Goal: Use online tool/utility: Utilize a website feature to perform a specific function

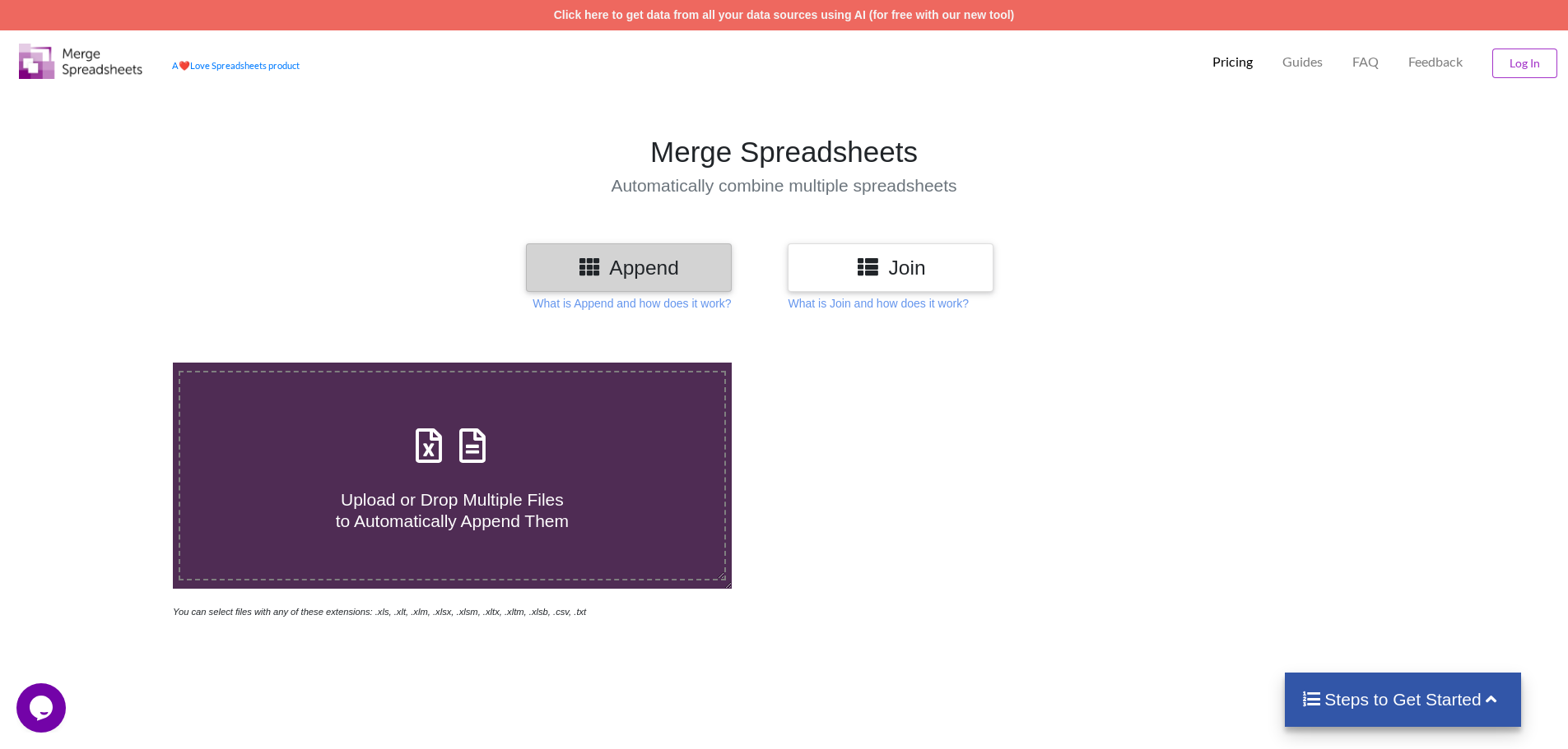
click at [456, 467] on span at bounding box center [452, 447] width 87 height 39
click at [112, 363] on input "Upload or Drop Multiple Files to Automatically Append Them" at bounding box center [112, 363] width 0 height 0
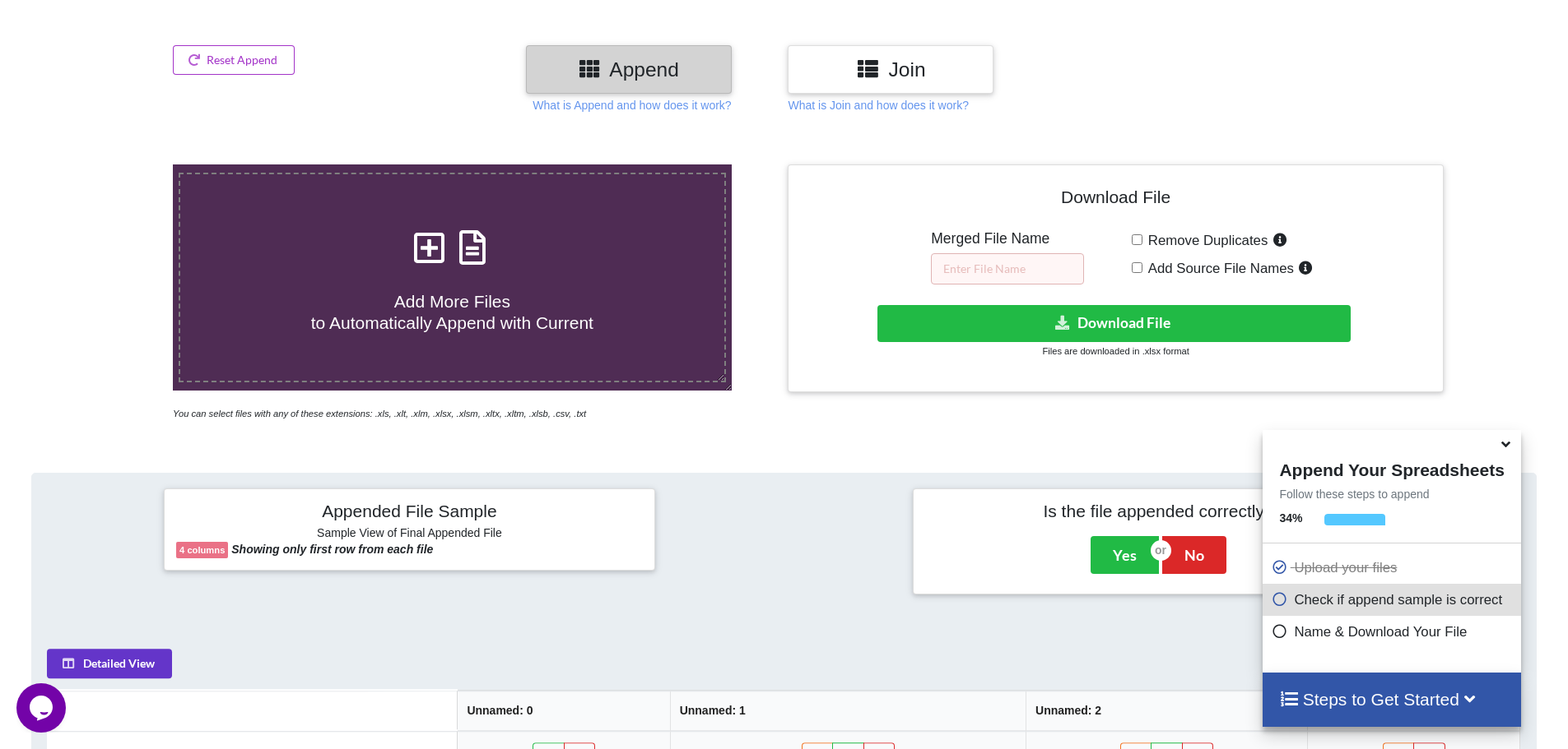
scroll to position [178, 0]
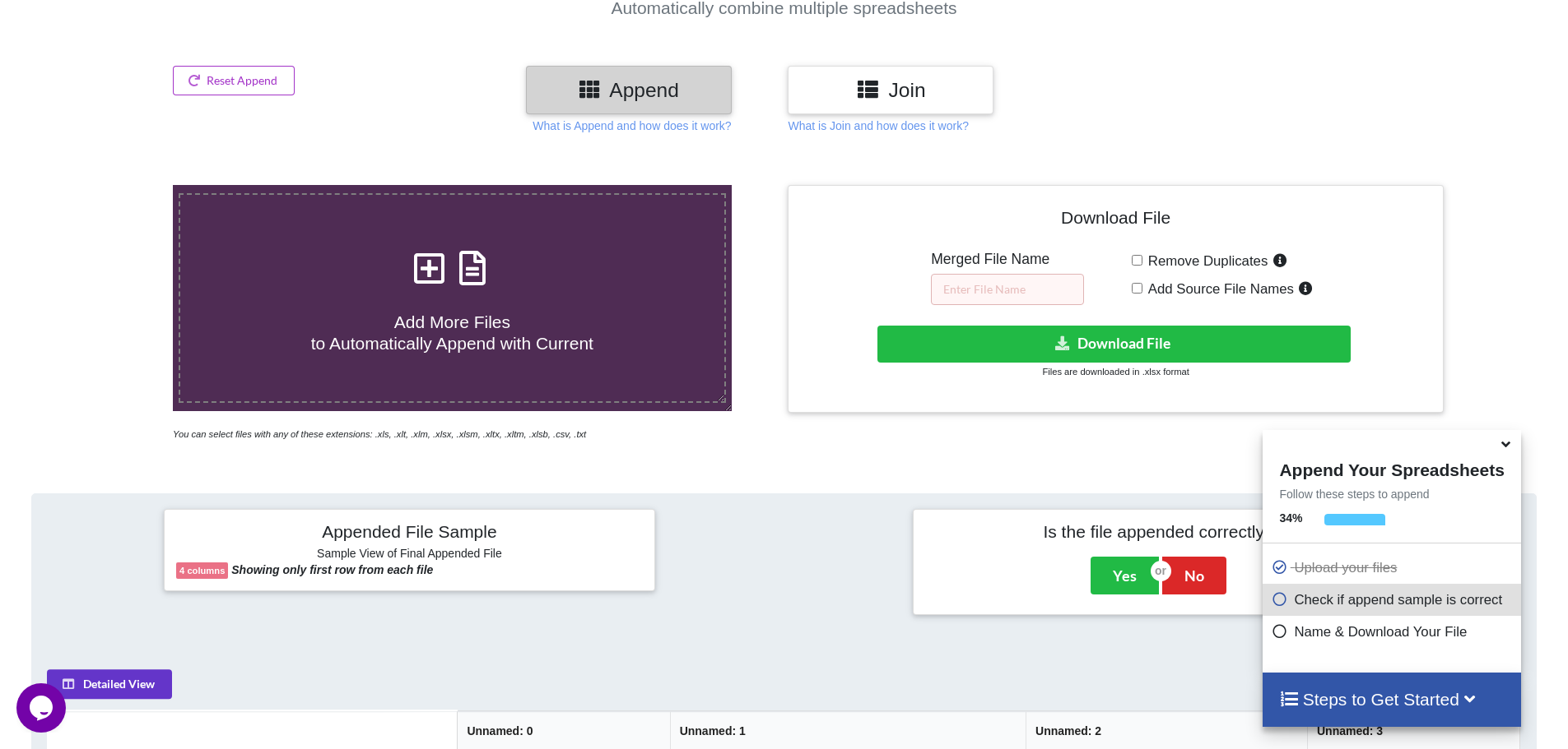
click at [461, 272] on icon at bounding box center [472, 259] width 41 height 34
click at [112, 185] on input "Add More Files to Automatically Append with Current" at bounding box center [112, 185] width 0 height 0
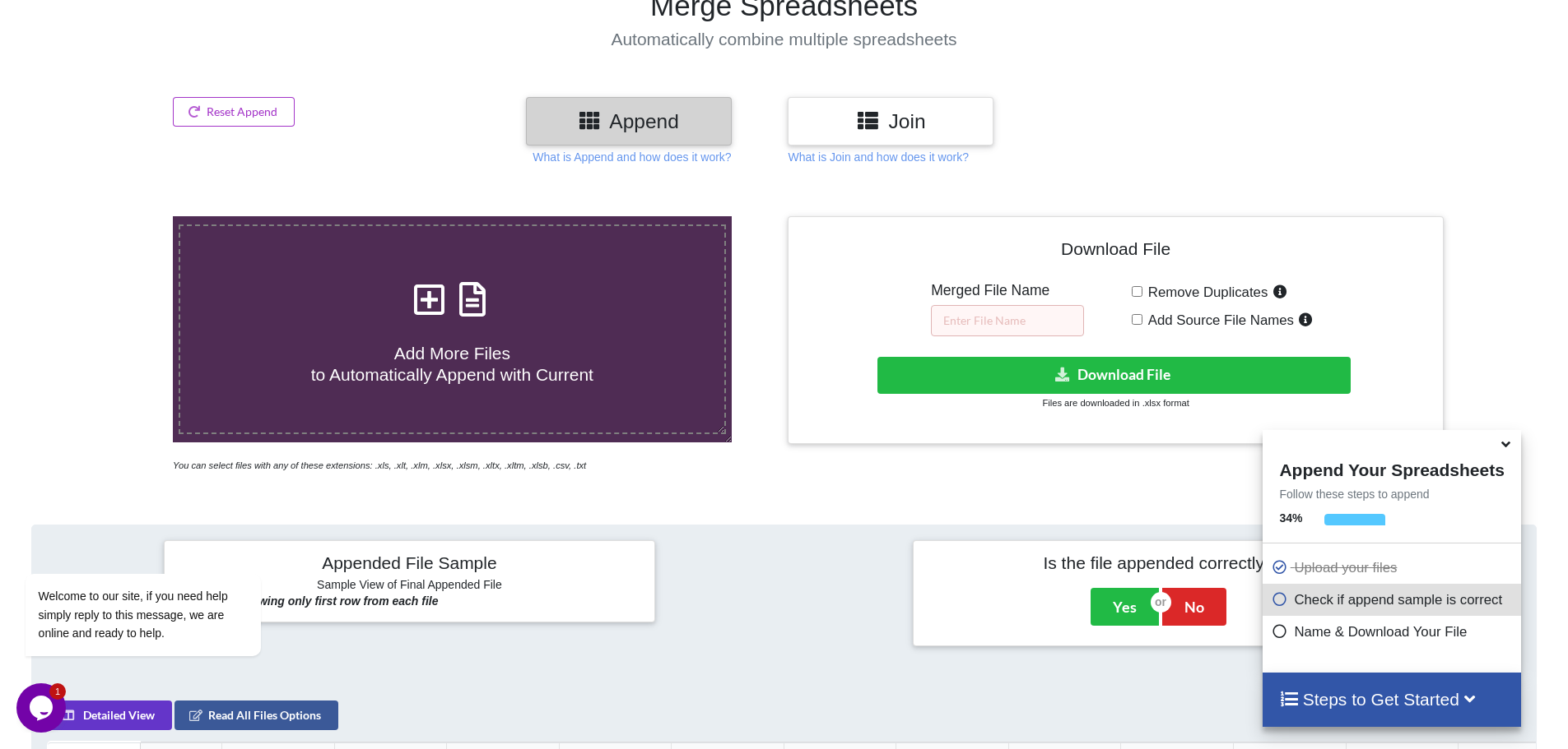
scroll to position [95, 0]
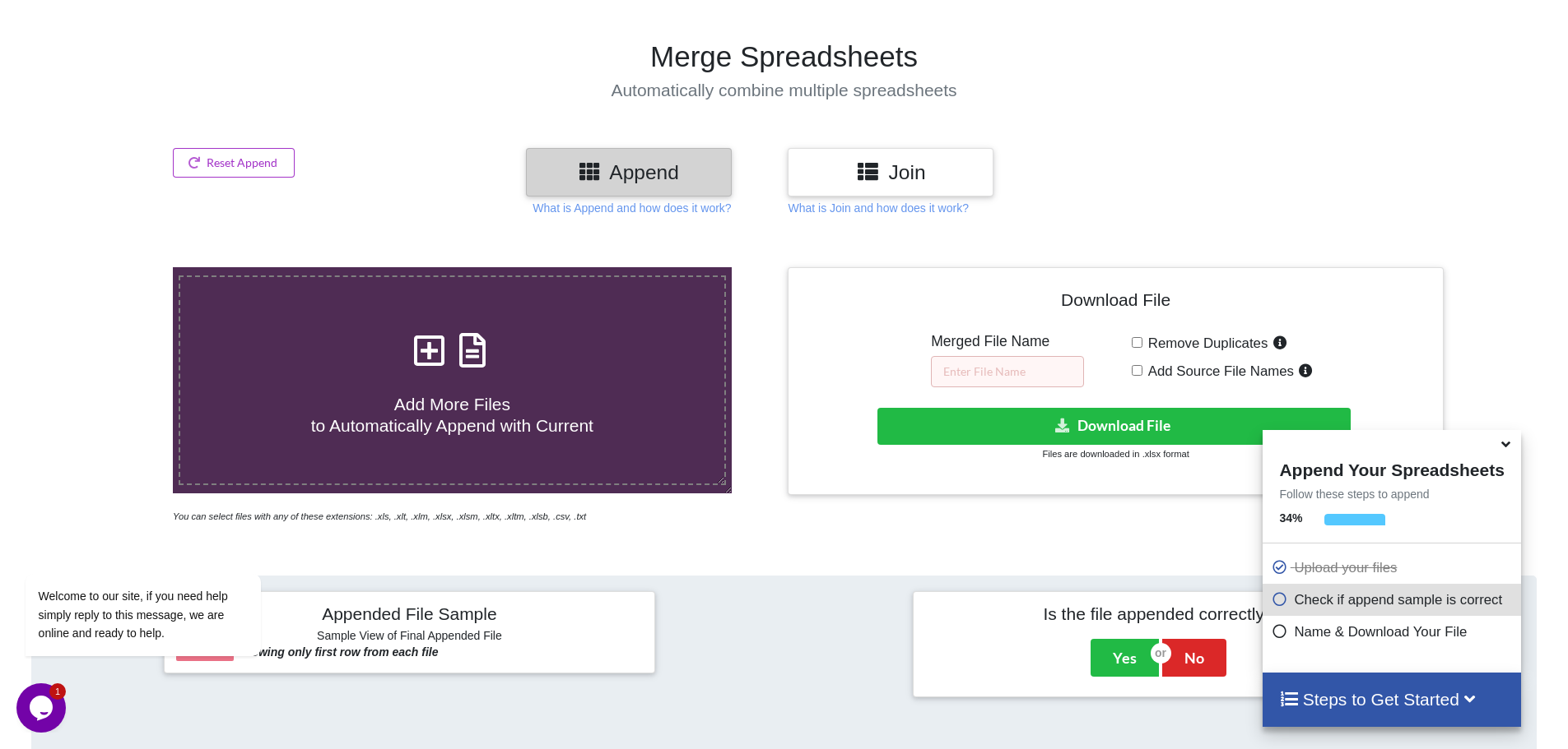
click at [456, 346] on icon at bounding box center [472, 342] width 41 height 34
click at [112, 267] on input "Add More Files to Automatically Append with Current" at bounding box center [112, 267] width 0 height 0
type input "C:\fakepath\SLOP CHEST GAC - AUXILIA.xlsx"
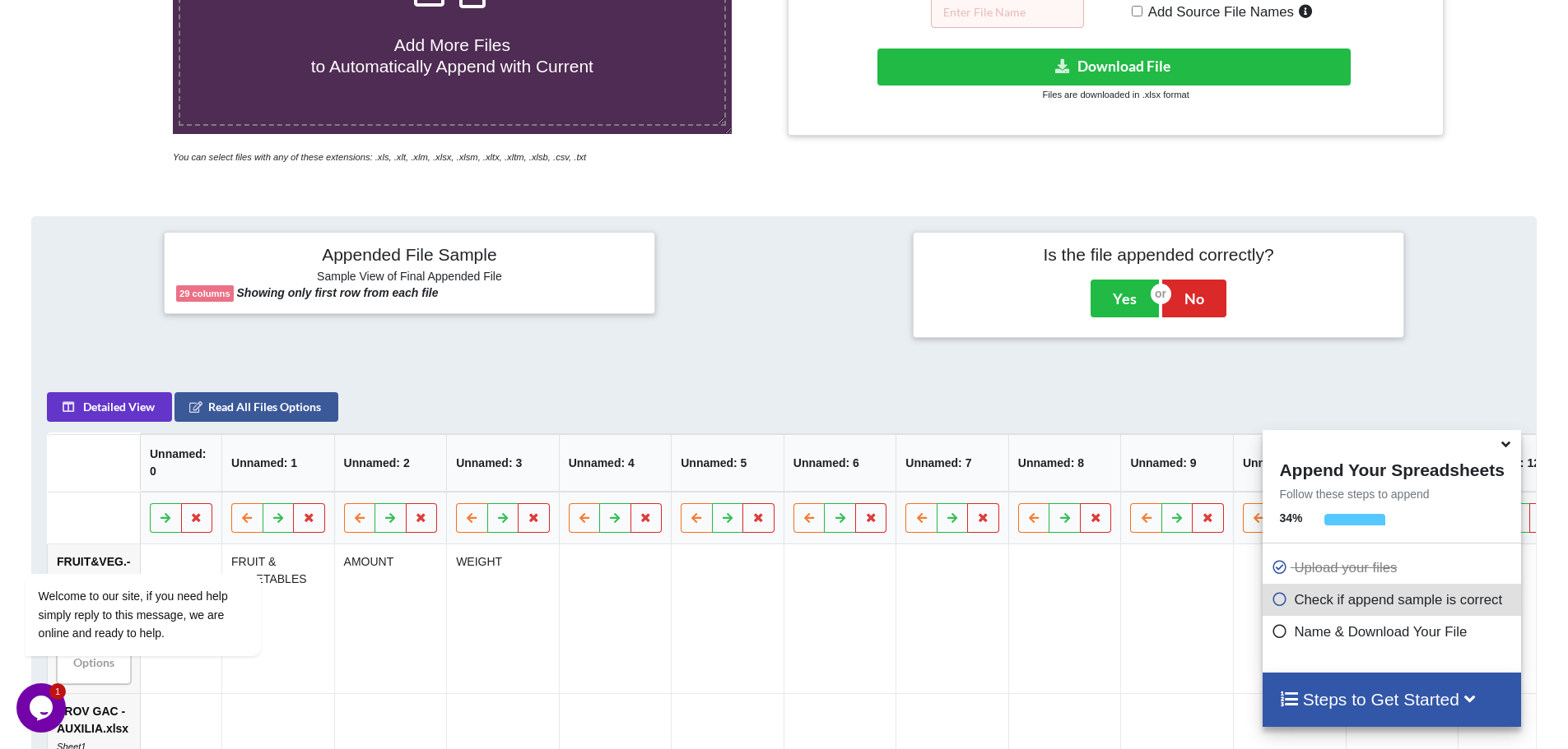
scroll to position [259, 0]
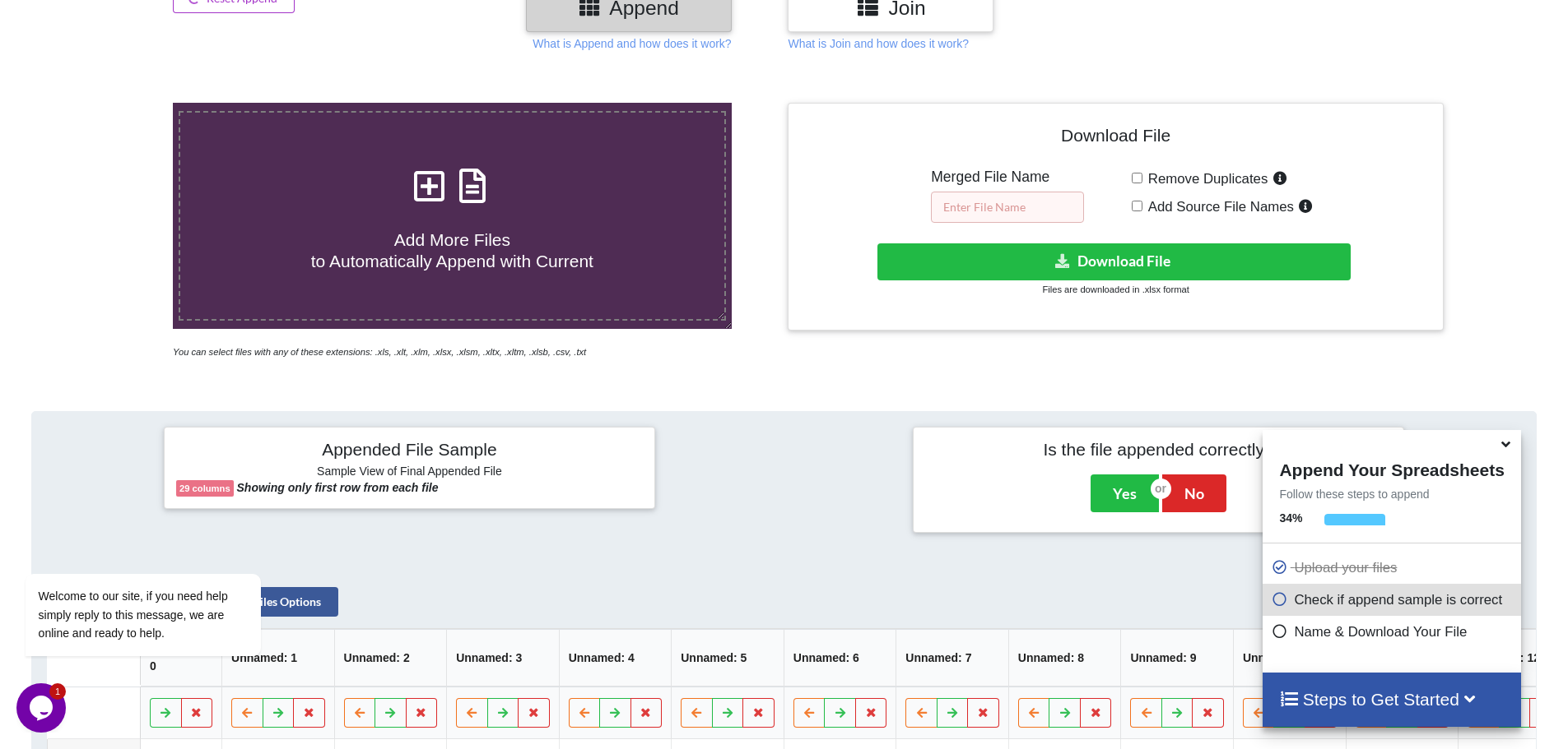
click at [977, 213] on input "text" at bounding box center [1007, 207] width 153 height 31
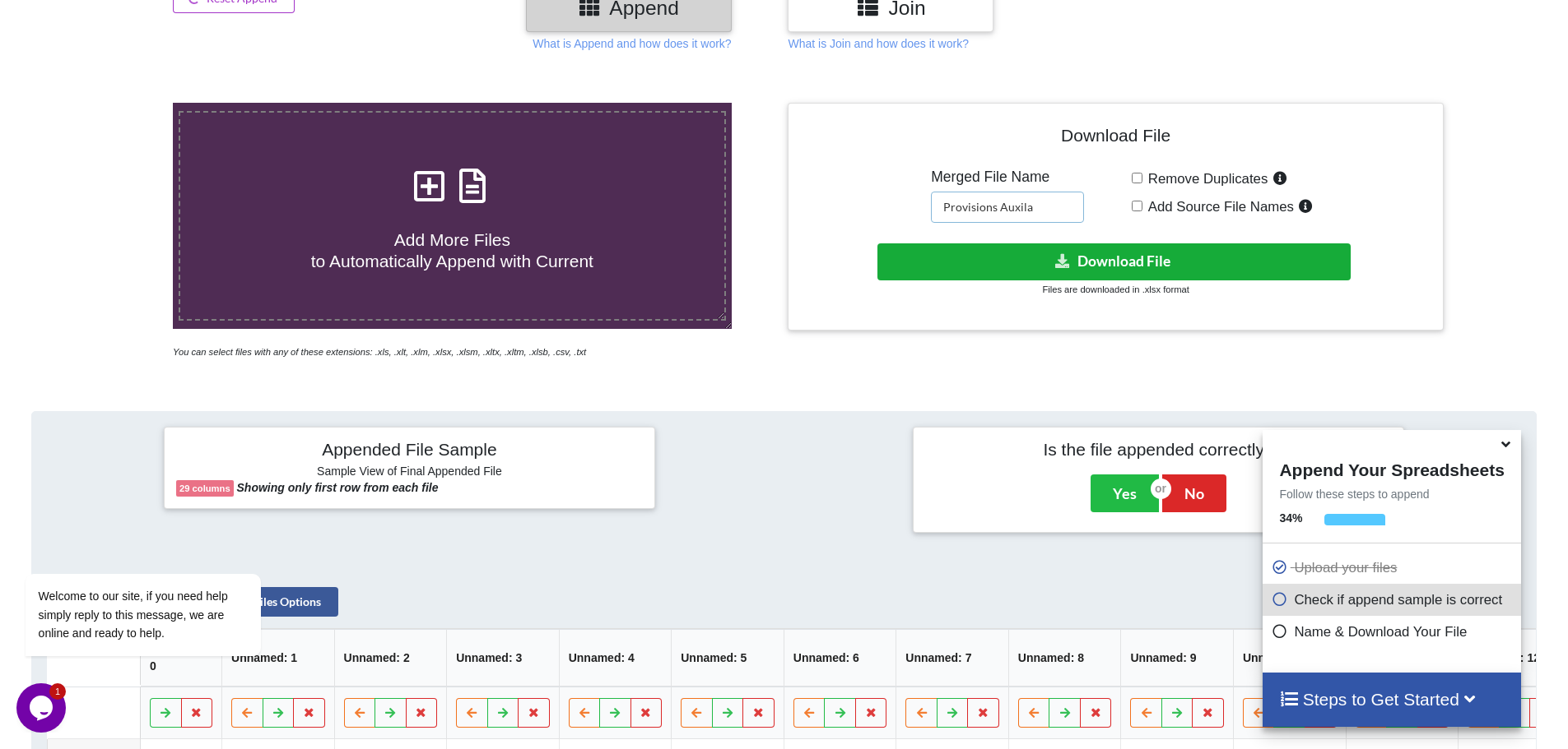
type input "Provisions Auxila"
click at [997, 258] on button "Download File" at bounding box center [1114, 261] width 474 height 37
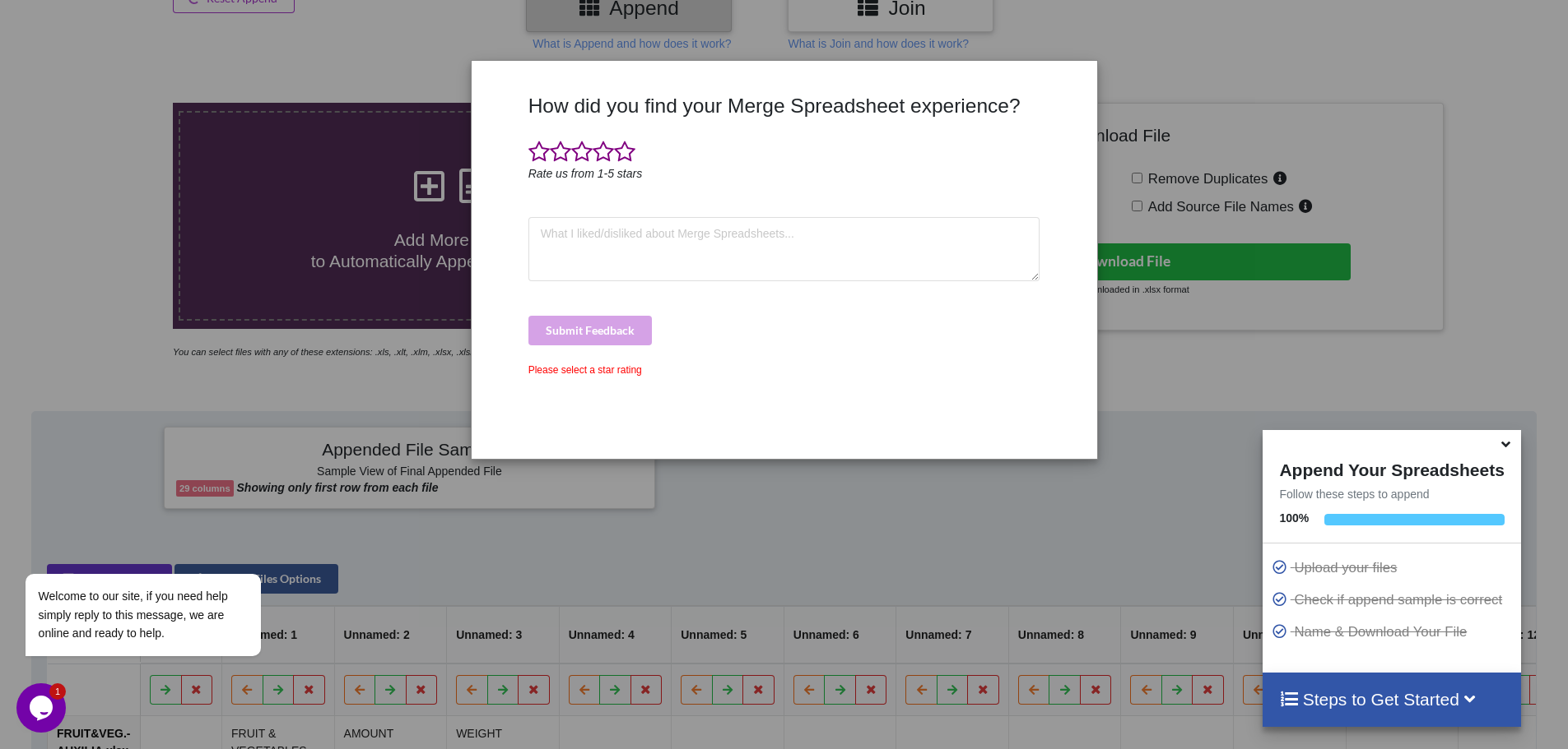
click at [1210, 413] on div "How did you find your Merge Spreadsheet experience? Rate us from 1-5 stars Subm…" at bounding box center [784, 374] width 1568 height 749
